Goal: Check status: Check status

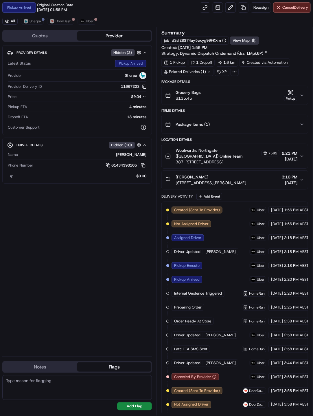
click at [245, 39] on button "View Map" at bounding box center [244, 40] width 29 height 8
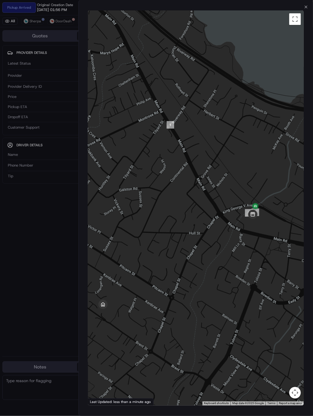
drag, startPoint x: 202, startPoint y: 193, endPoint x: 154, endPoint y: 187, distance: 48.8
click at [154, 187] on div at bounding box center [196, 207] width 216 height 395
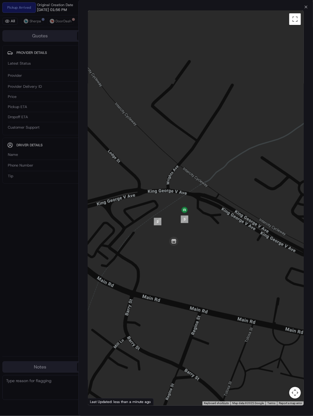
click at [62, 204] on div at bounding box center [156, 208] width 313 height 416
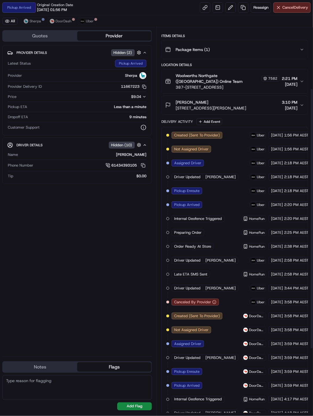
scroll to position [191, 0]
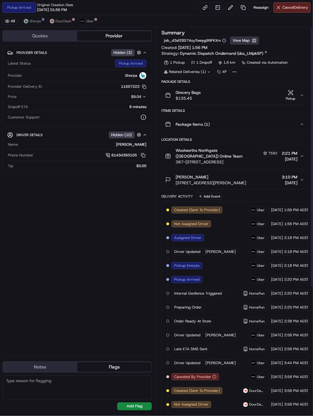
click at [245, 36] on button "View Map" at bounding box center [244, 40] width 29 height 8
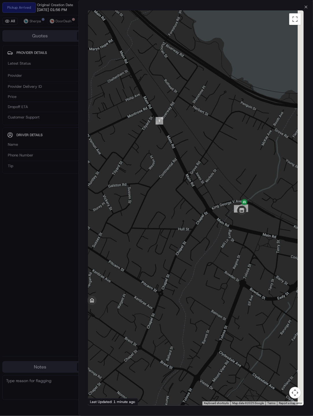
drag, startPoint x: 221, startPoint y: 173, endPoint x: 151, endPoint y: 180, distance: 70.8
click at [149, 180] on div at bounding box center [196, 207] width 216 height 395
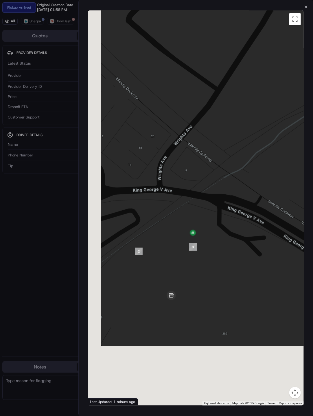
drag, startPoint x: 175, startPoint y: 251, endPoint x: 225, endPoint y: 135, distance: 126.3
click at [225, 135] on div at bounding box center [196, 207] width 216 height 395
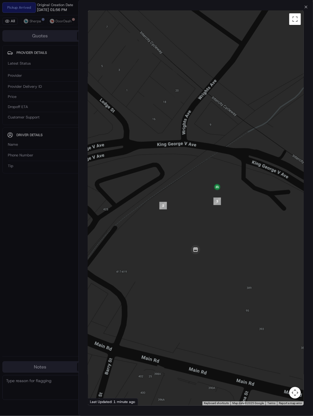
click at [48, 281] on div at bounding box center [156, 208] width 313 height 416
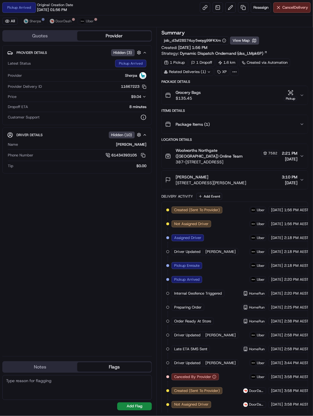
scroll to position [191, 0]
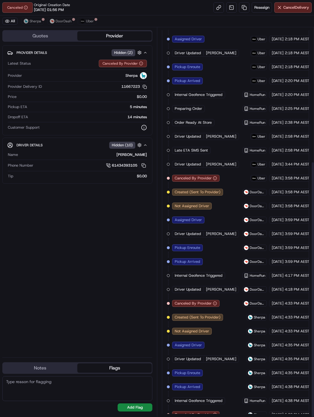
scroll to position [204, 0]
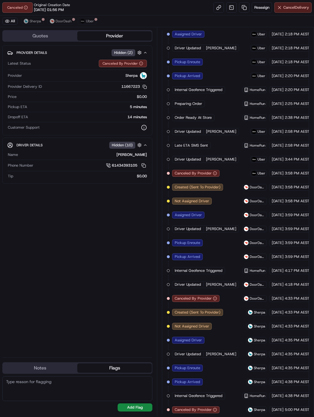
click at [296, 7] on span "Cancel Delivery" at bounding box center [296, 7] width 26 height 5
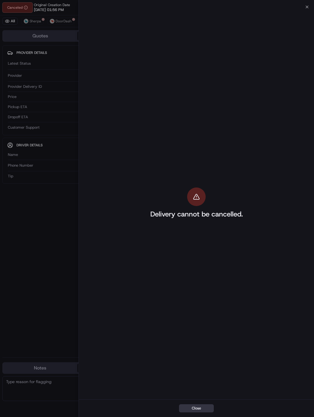
click at [195, 267] on button "Close" at bounding box center [196, 408] width 35 height 8
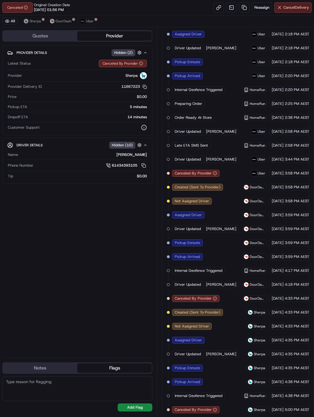
click at [299, 4] on button "Cancel Delivery" at bounding box center [292, 7] width 37 height 10
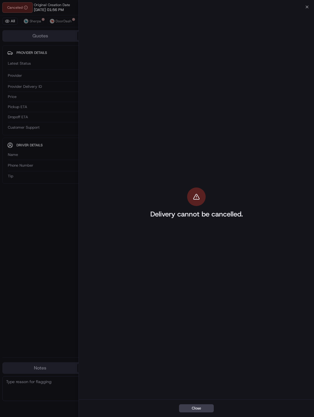
click at [192, 267] on div "Close" at bounding box center [196, 408] width 235 height 18
click at [191, 267] on button "Close" at bounding box center [196, 408] width 35 height 8
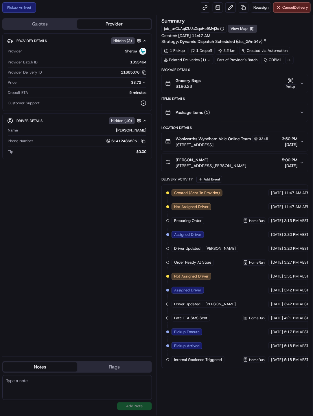
click at [243, 30] on button "View Map" at bounding box center [242, 29] width 29 height 8
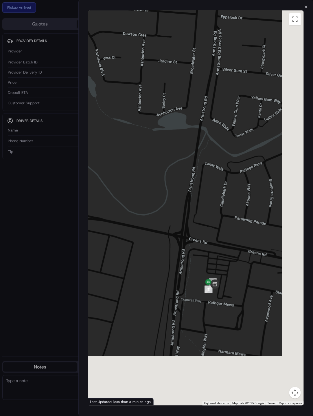
drag, startPoint x: 246, startPoint y: 277, endPoint x: 193, endPoint y: 141, distance: 145.6
click at [193, 140] on div at bounding box center [196, 207] width 216 height 395
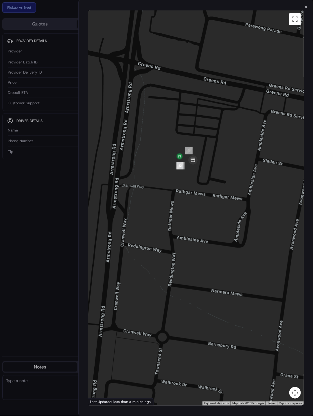
drag, startPoint x: 191, startPoint y: 169, endPoint x: 196, endPoint y: 180, distance: 11.8
click at [196, 180] on div at bounding box center [196, 207] width 216 height 395
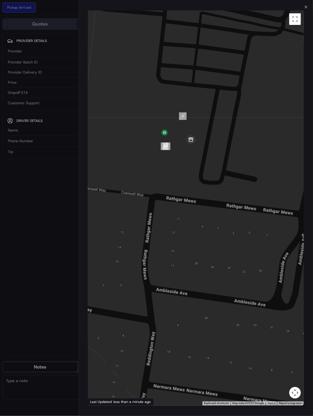
click at [27, 252] on div at bounding box center [156, 208] width 313 height 416
